Goal: Task Accomplishment & Management: Manage account settings

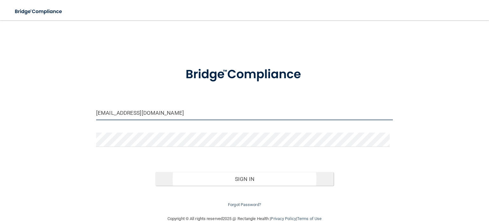
type input "[EMAIL_ADDRESS][DOMAIN_NAME]"
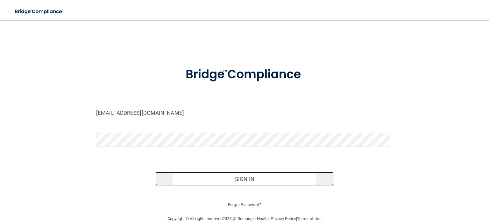
click at [236, 174] on button "Sign In" at bounding box center [244, 179] width 178 height 14
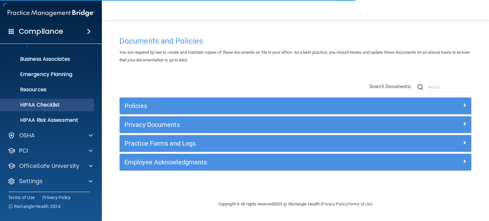
scroll to position [43, 0]
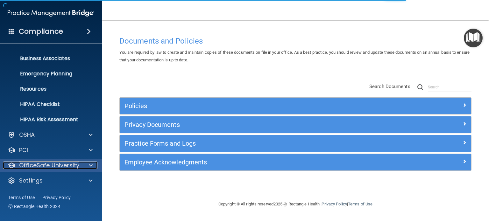
click at [37, 168] on p "OfficeSafe University" at bounding box center [49, 166] width 60 height 8
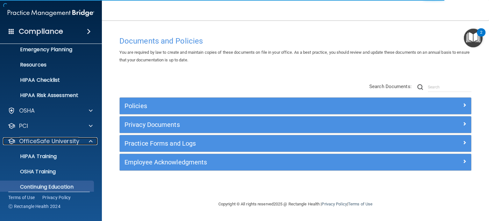
scroll to position [89, 0]
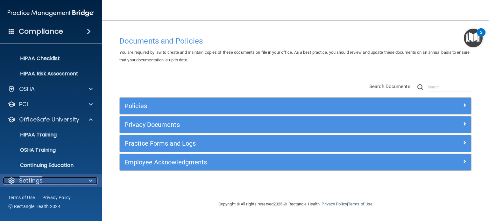
click at [37, 179] on p "Settings" at bounding box center [31, 181] width 24 height 8
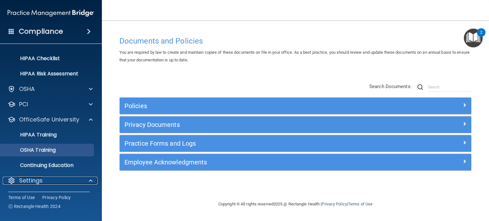
scroll to position [150, 0]
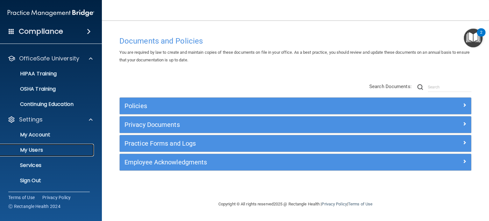
click at [38, 152] on p "My Users" at bounding box center [47, 150] width 87 height 6
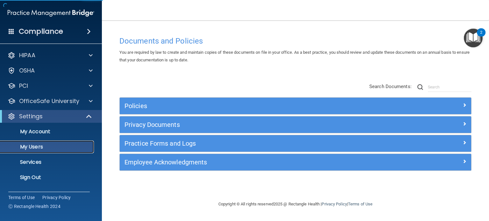
click at [37, 145] on p "My Users" at bounding box center [47, 147] width 87 height 6
select select "20"
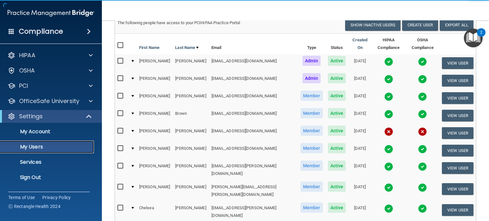
scroll to position [64, 0]
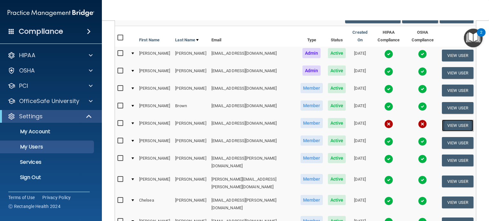
click at [454, 120] on button "View User" at bounding box center [458, 126] width 32 height 12
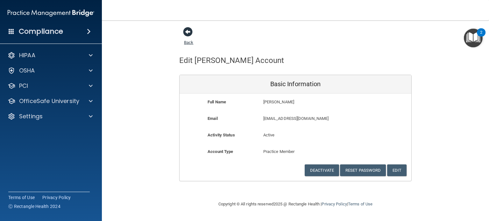
click at [188, 29] on span at bounding box center [188, 32] width 10 height 10
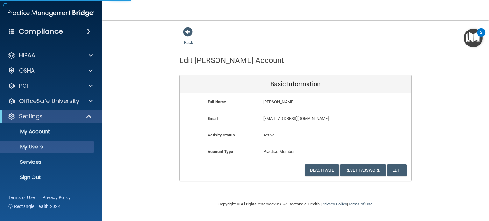
select select "20"
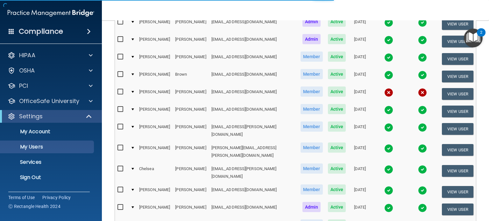
scroll to position [96, 0]
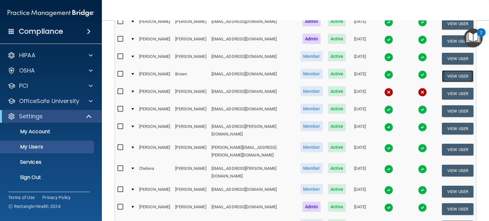
click at [451, 70] on button "View User" at bounding box center [458, 76] width 32 height 12
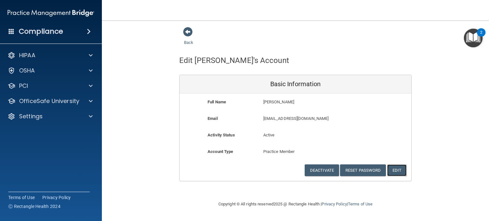
click at [398, 168] on button "Edit" at bounding box center [396, 171] width 19 height 12
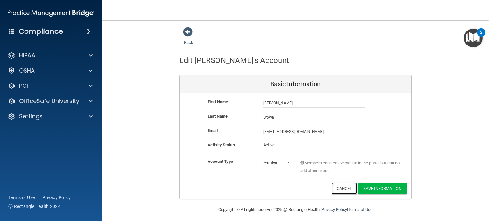
click at [336, 184] on button "Cancel" at bounding box center [344, 189] width 26 height 12
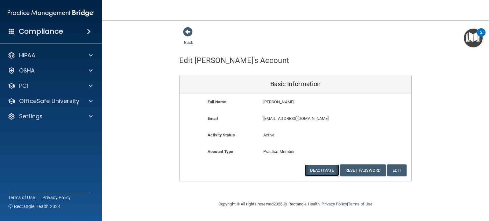
click at [332, 174] on button "Deactivate" at bounding box center [322, 171] width 34 height 12
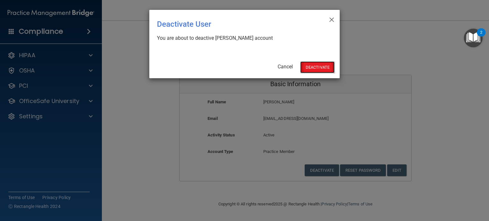
click at [324, 67] on button "Deactivate" at bounding box center [317, 67] width 34 height 12
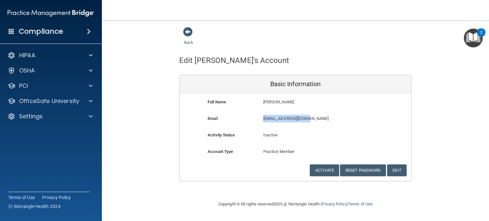
drag, startPoint x: 313, startPoint y: 118, endPoint x: 264, endPoint y: 119, distance: 49.1
click at [263, 119] on div "[EMAIL_ADDRESS][DOMAIN_NAME] [EMAIL_ADDRESS][DOMAIN_NAME]" at bounding box center [314, 121] width 111 height 12
copy p "[EMAIL_ADDRESS][DOMAIN_NAME]"
